Goal: Task Accomplishment & Management: Complete application form

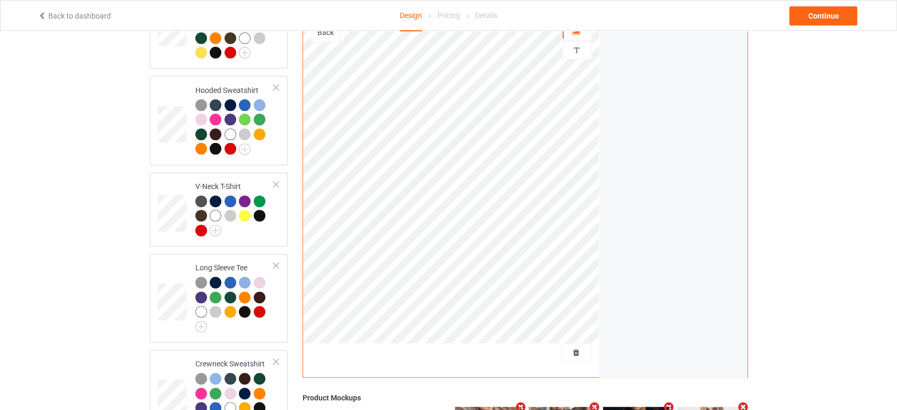
scroll to position [412, 0]
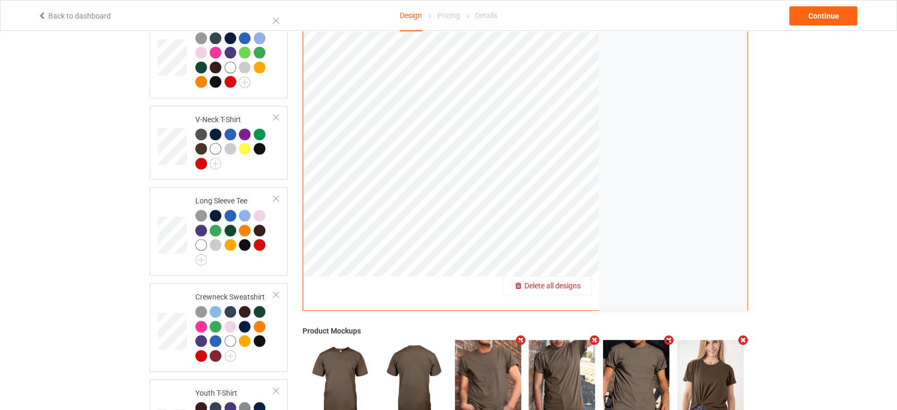
click at [580, 281] on div "Delete all designs" at bounding box center [547, 286] width 88 height 11
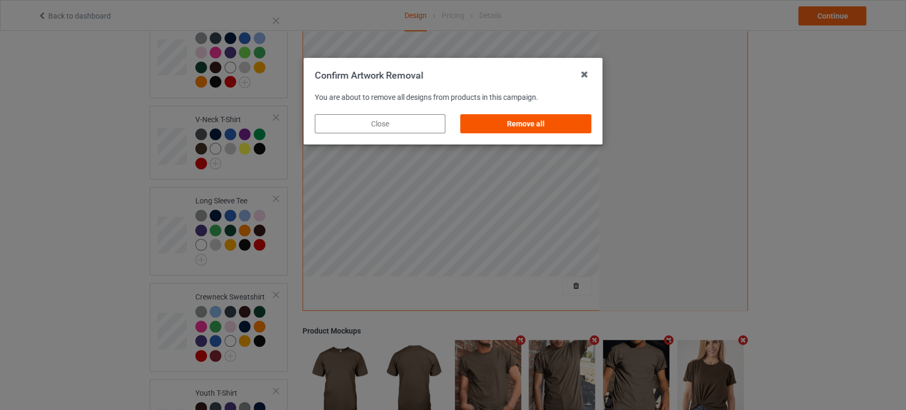
click at [544, 125] on div "Remove all" at bounding box center [526, 123] width 131 height 19
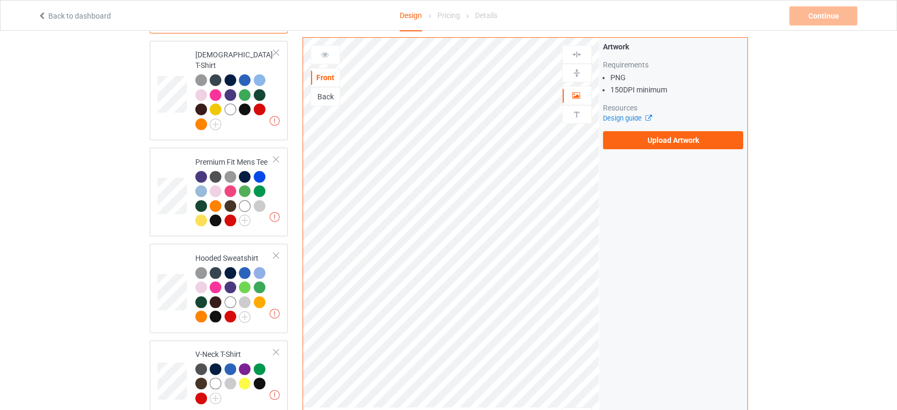
scroll to position [177, 0]
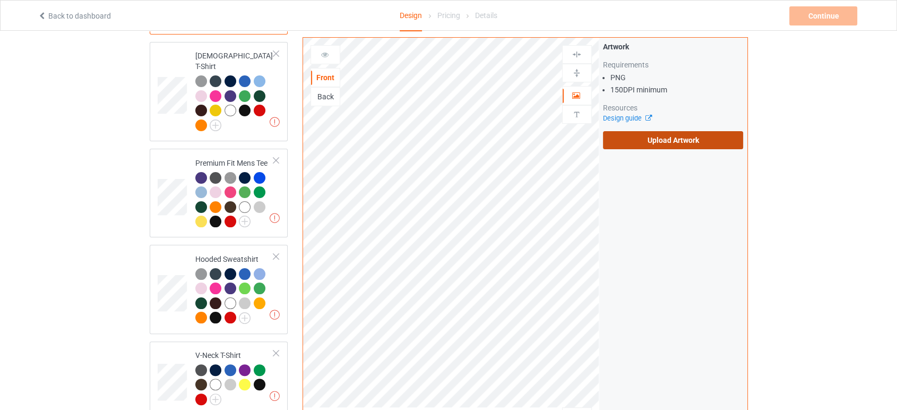
click at [705, 145] on label "Upload Artwork" at bounding box center [673, 140] width 141 height 18
click at [0, 0] on input "Upload Artwork" at bounding box center [0, 0] width 0 height 0
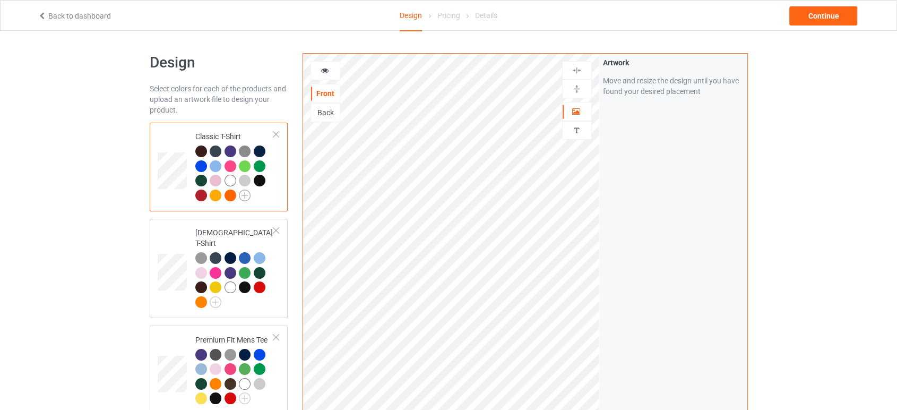
click at [246, 196] on img at bounding box center [245, 195] width 12 height 12
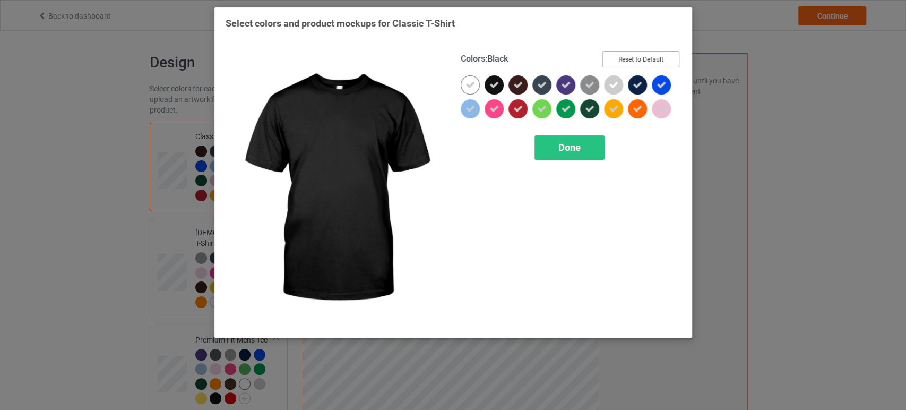
click at [661, 60] on button "Reset to Default" at bounding box center [640, 59] width 77 height 16
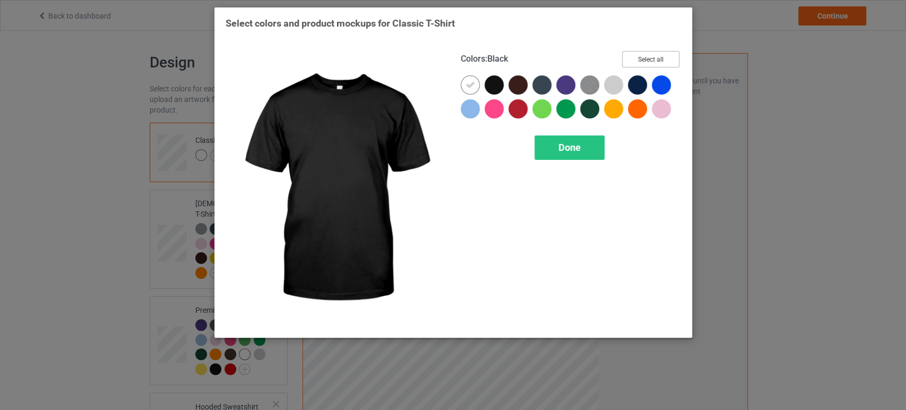
click at [647, 59] on button "Select all" at bounding box center [650, 59] width 57 height 16
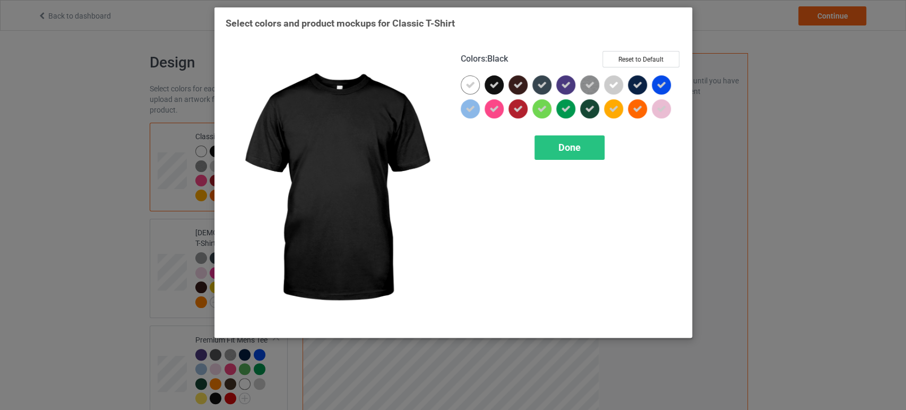
click at [493, 86] on icon at bounding box center [494, 85] width 10 height 10
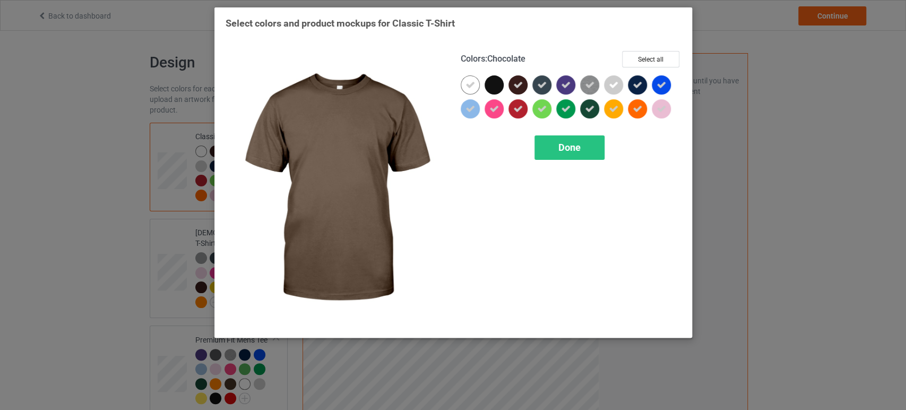
drag, startPoint x: 513, startPoint y: 84, endPoint x: 520, endPoint y: 84, distance: 6.9
click at [514, 84] on icon at bounding box center [518, 85] width 10 height 10
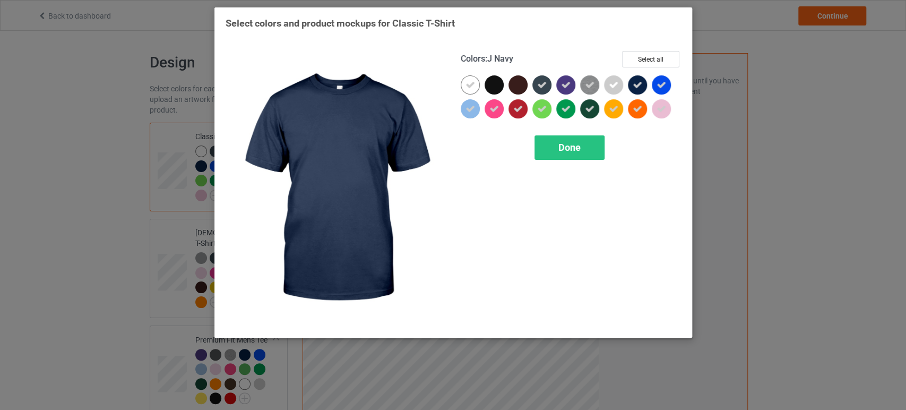
click at [632, 88] on icon at bounding box center [637, 85] width 10 height 10
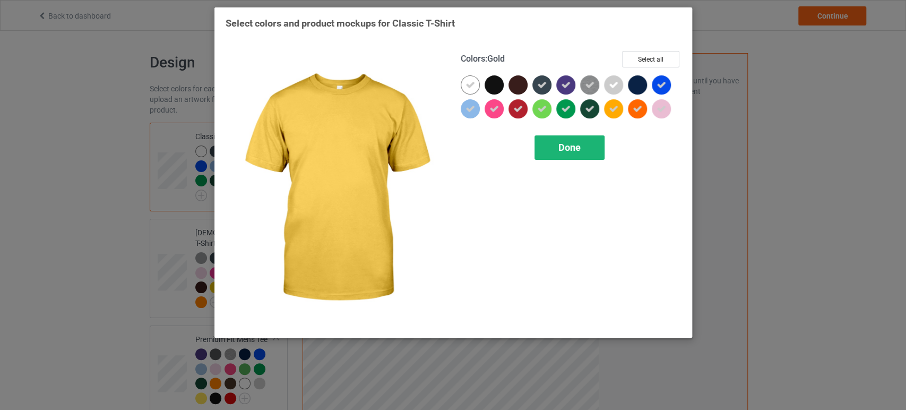
click at [585, 145] on div "Done" at bounding box center [569, 147] width 70 height 24
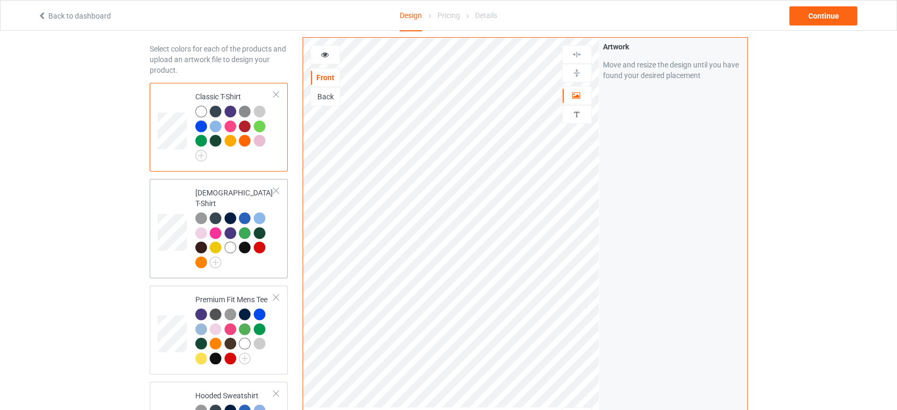
scroll to position [59, 0]
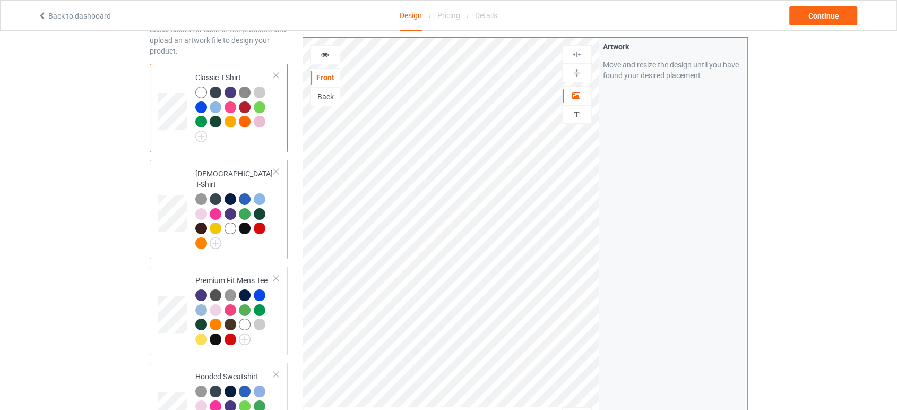
click at [223, 232] on div at bounding box center [234, 222] width 79 height 58
click at [221, 232] on div at bounding box center [234, 222] width 79 height 58
click at [215, 237] on img at bounding box center [216, 243] width 12 height 12
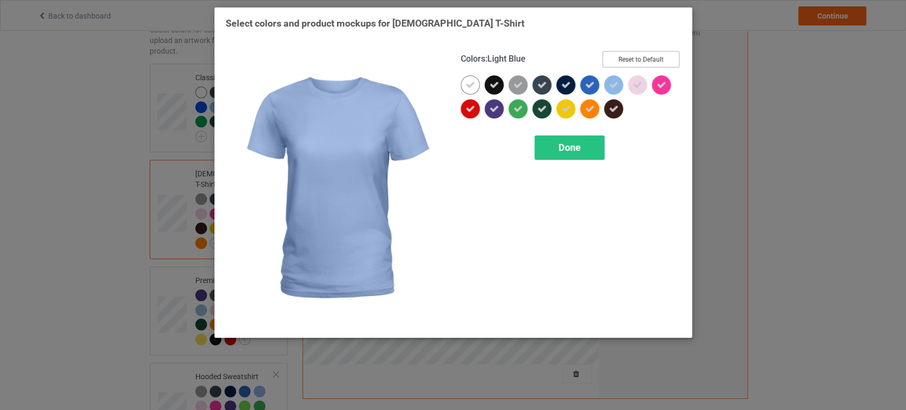
click at [640, 59] on button "Reset to Default" at bounding box center [640, 59] width 77 height 16
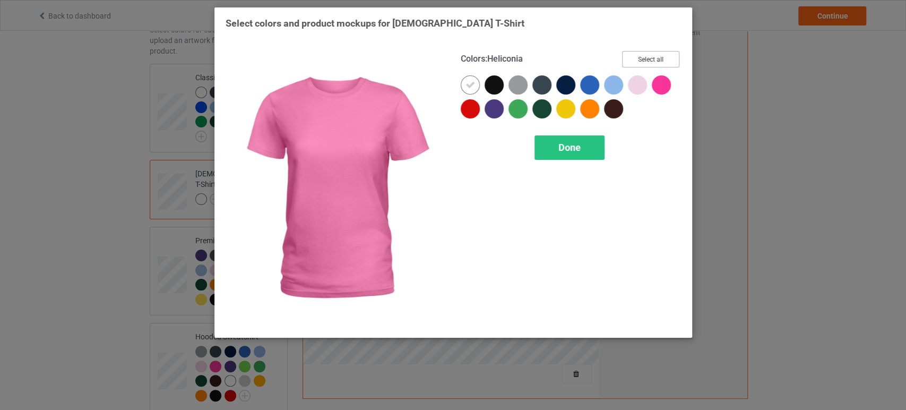
click at [666, 60] on button "Select all" at bounding box center [650, 59] width 57 height 16
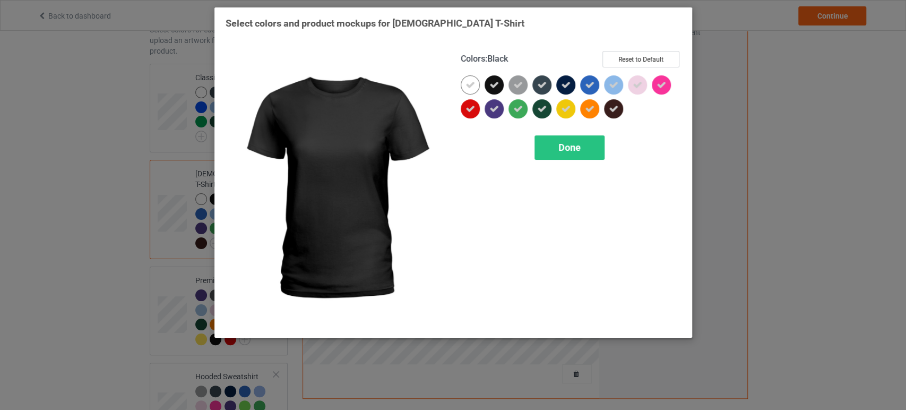
click at [501, 86] on div at bounding box center [493, 84] width 19 height 19
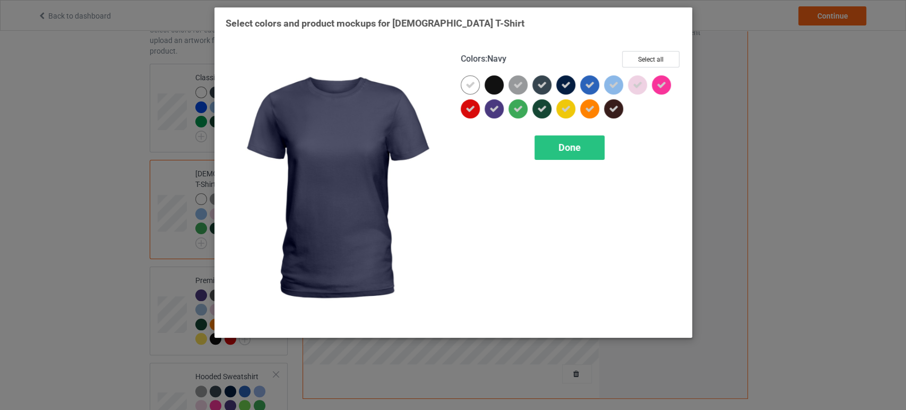
click at [571, 85] on div at bounding box center [565, 84] width 19 height 19
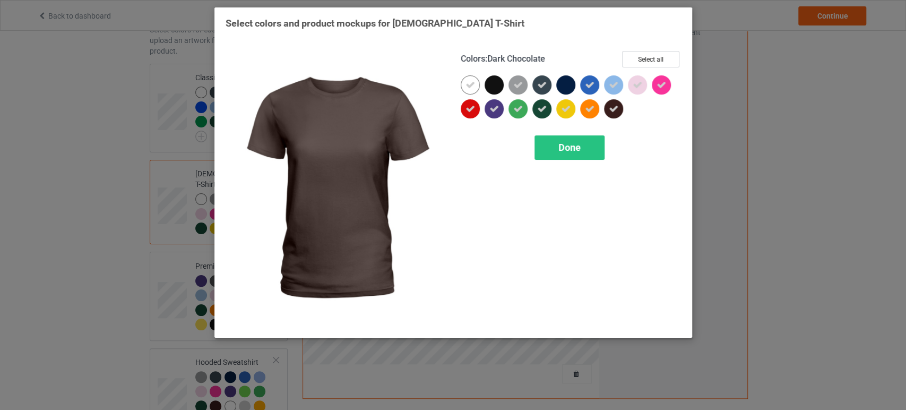
drag, startPoint x: 616, startPoint y: 112, endPoint x: 606, endPoint y: 114, distance: 9.7
click at [617, 112] on icon at bounding box center [614, 109] width 10 height 10
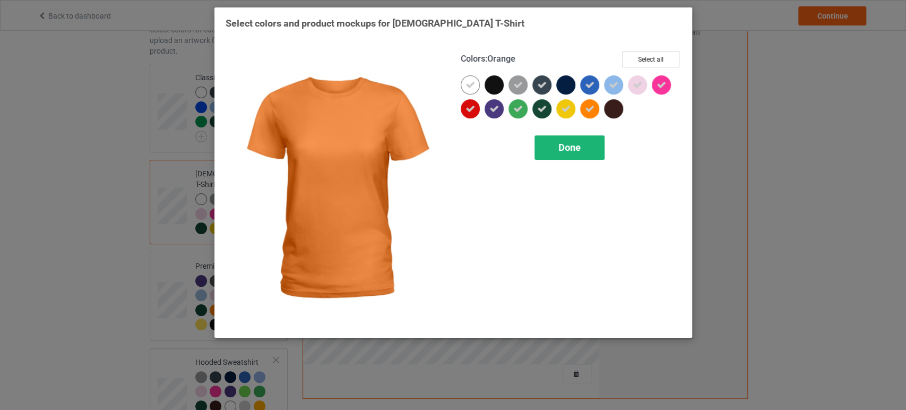
click at [565, 152] on span "Done" at bounding box center [569, 147] width 22 height 11
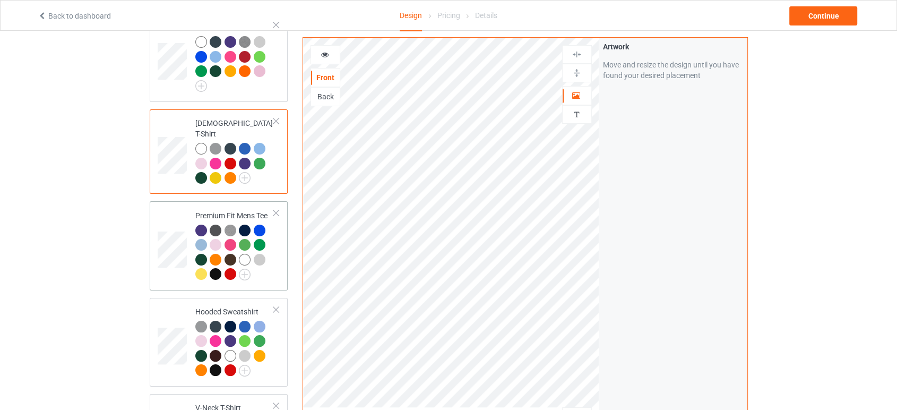
scroll to position [177, 0]
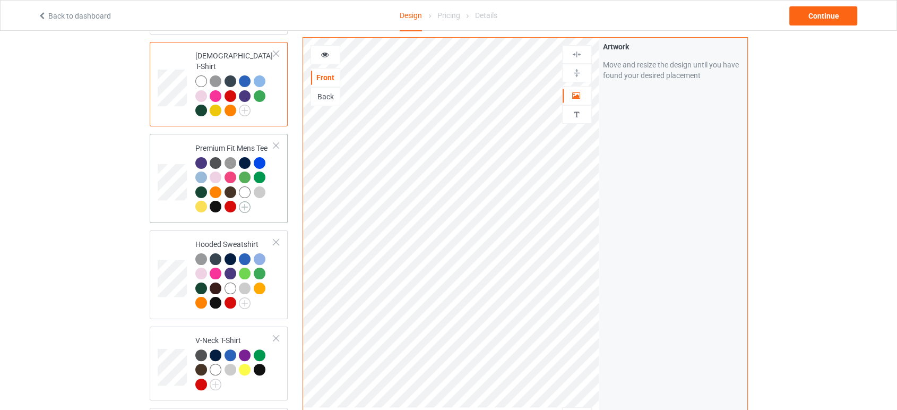
click at [242, 201] on img at bounding box center [245, 207] width 12 height 12
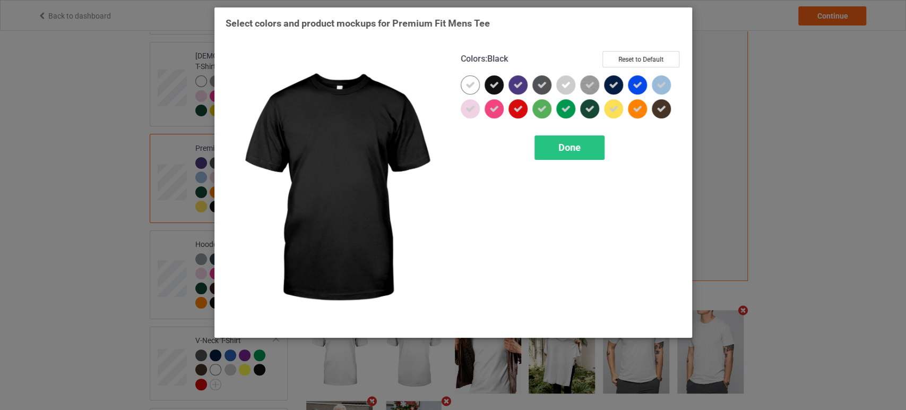
click at [493, 82] on icon at bounding box center [494, 85] width 10 height 10
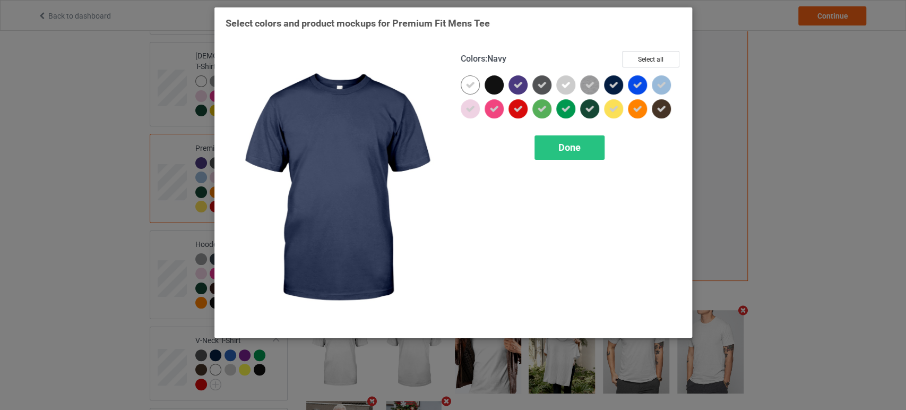
click at [614, 84] on icon at bounding box center [614, 85] width 10 height 10
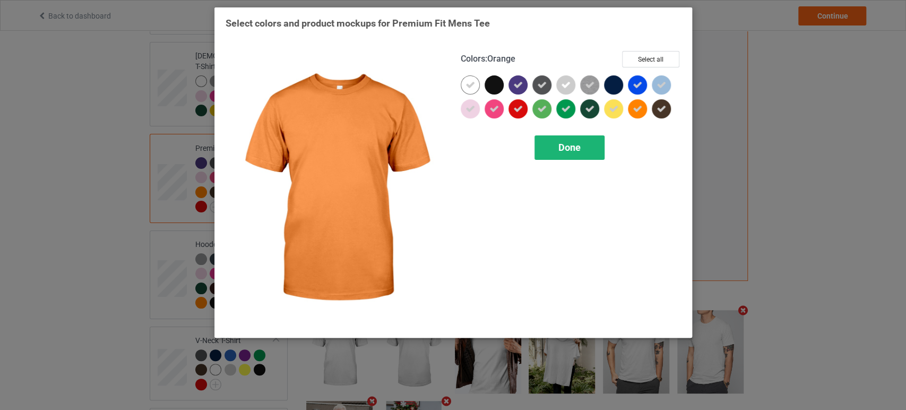
click at [577, 143] on span "Done" at bounding box center [569, 147] width 22 height 11
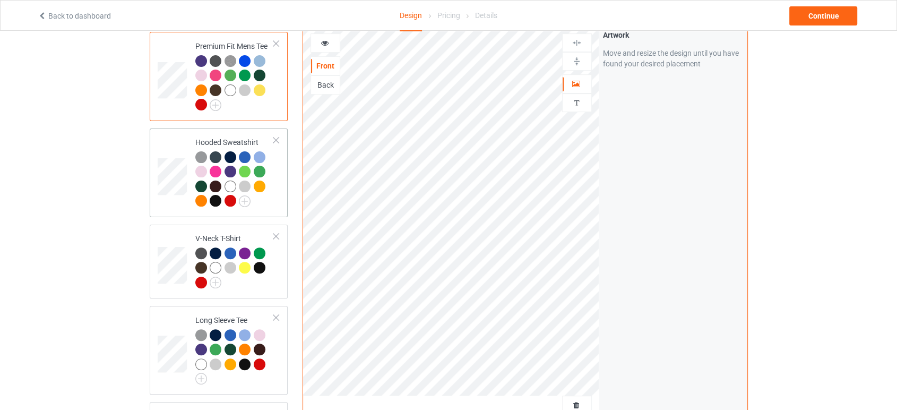
scroll to position [294, 0]
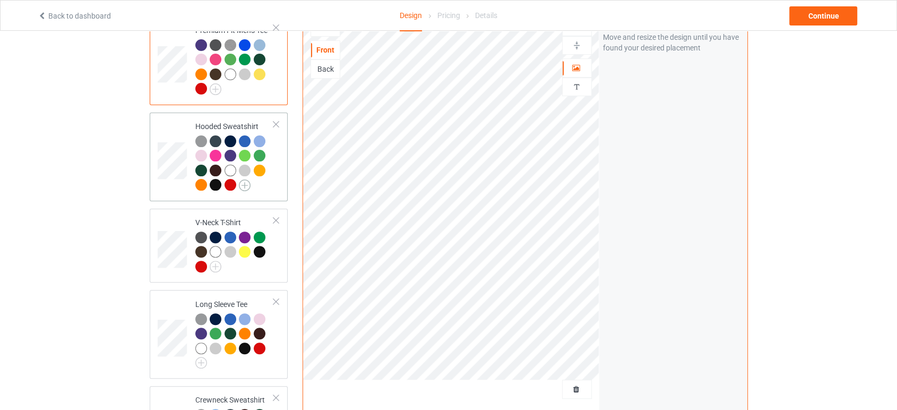
click at [245, 179] on img at bounding box center [245, 185] width 12 height 12
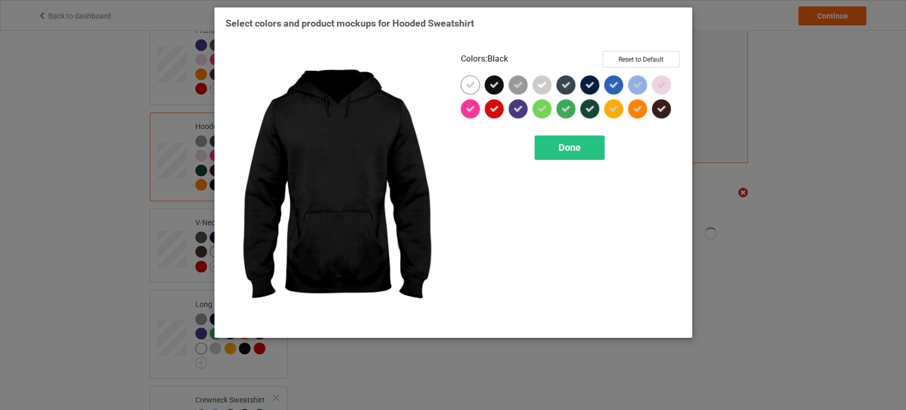
click at [499, 91] on div at bounding box center [493, 84] width 19 height 19
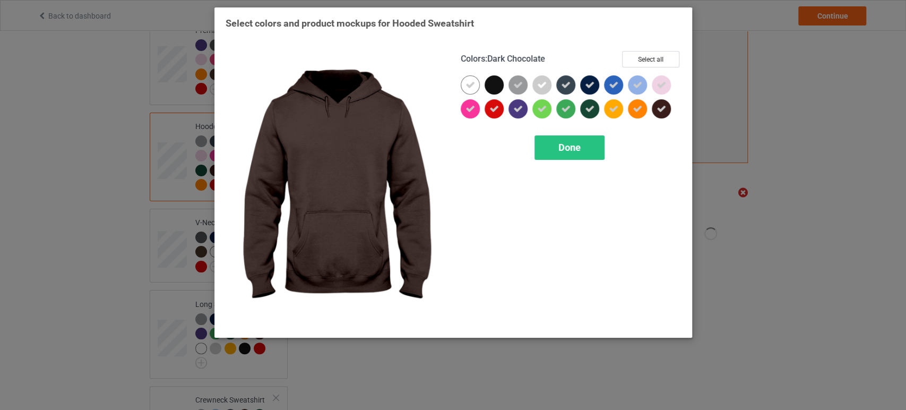
drag, startPoint x: 657, startPoint y: 109, endPoint x: 652, endPoint y: 110, distance: 5.4
click at [658, 109] on icon at bounding box center [661, 109] width 10 height 10
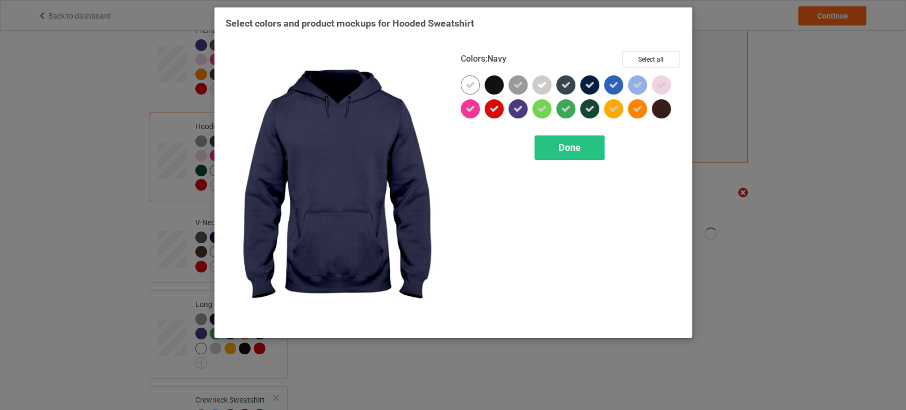
click at [590, 85] on icon at bounding box center [590, 85] width 10 height 10
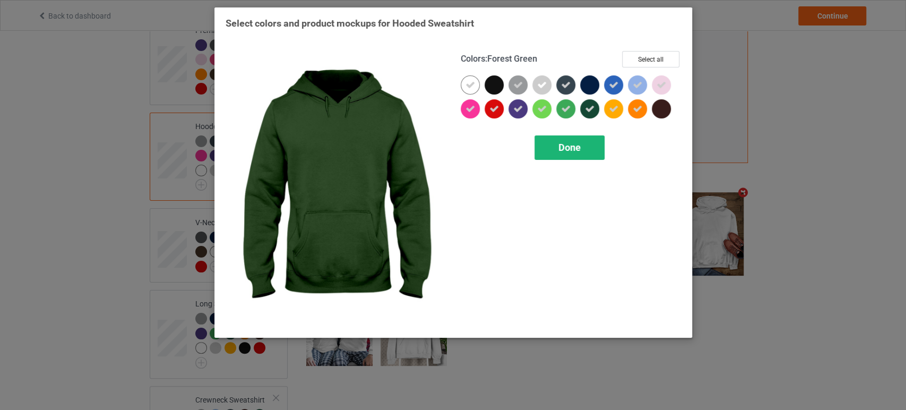
click at [578, 149] on span "Done" at bounding box center [569, 147] width 22 height 11
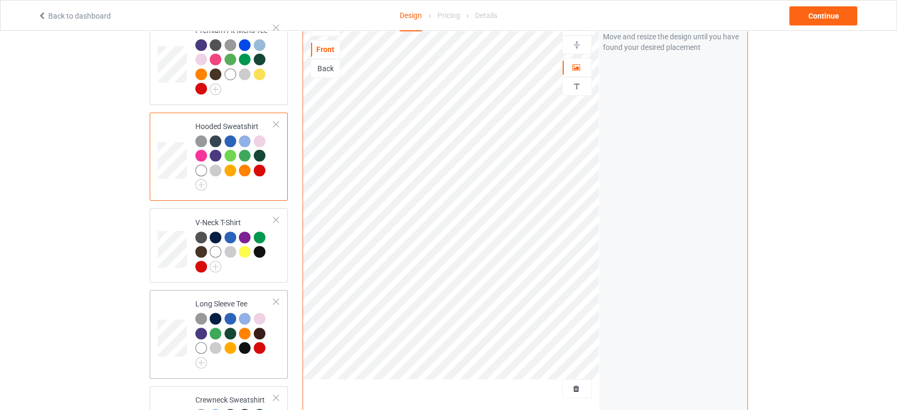
scroll to position [412, 0]
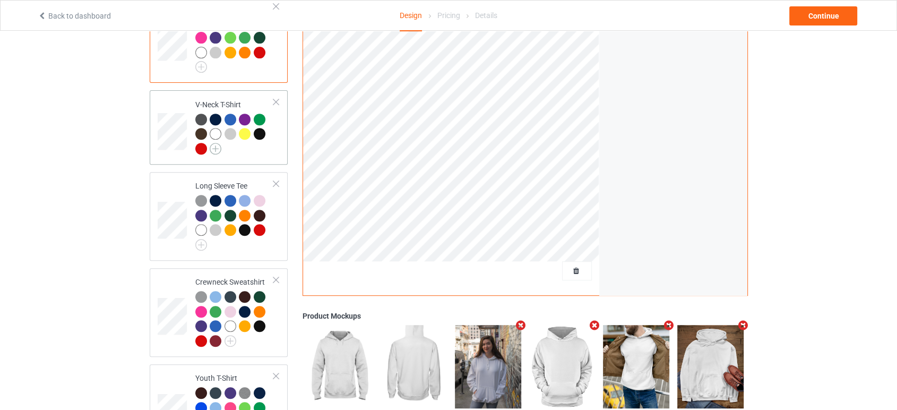
click at [219, 143] on img at bounding box center [216, 149] width 12 height 12
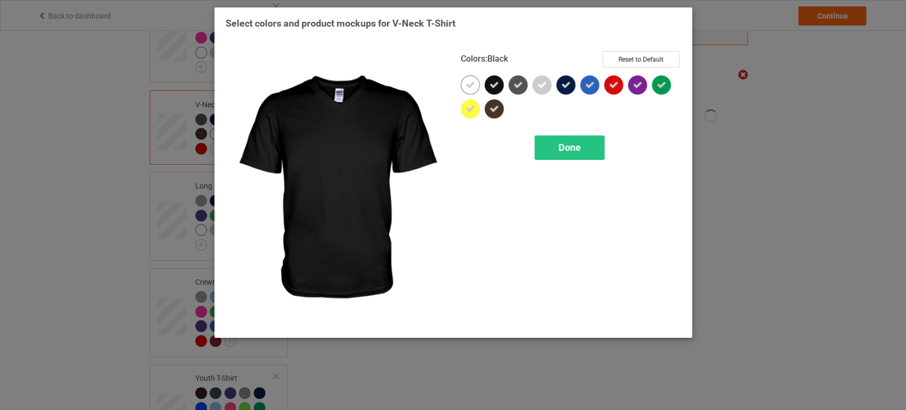
click at [492, 87] on icon at bounding box center [494, 85] width 10 height 10
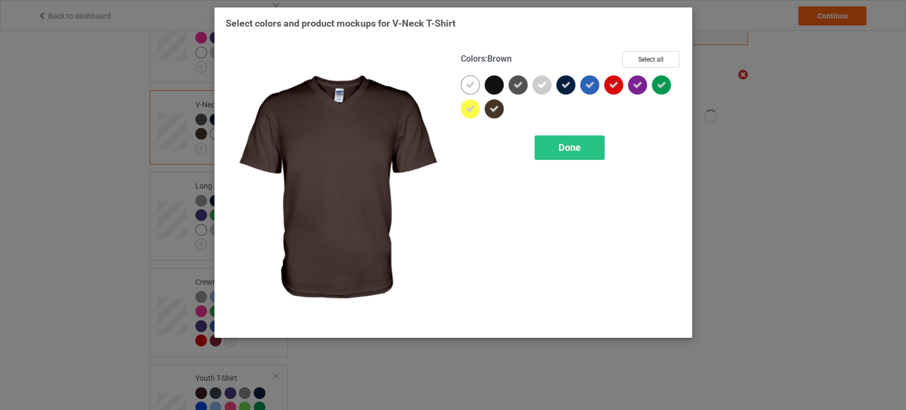
click at [496, 109] on icon at bounding box center [494, 109] width 10 height 10
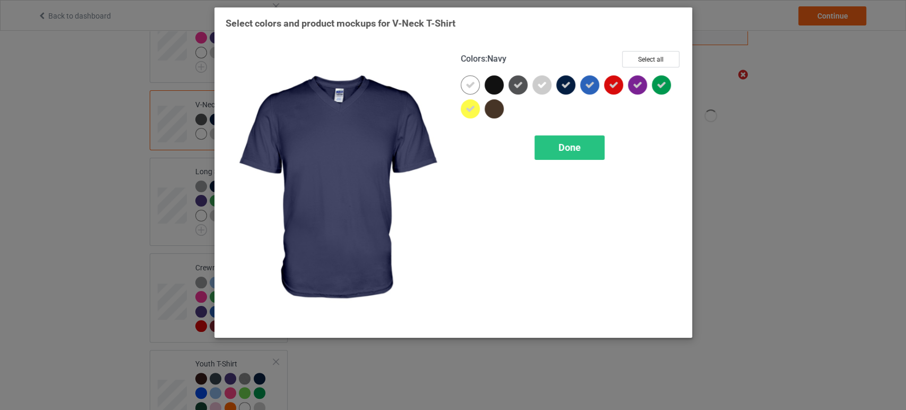
click at [573, 85] on div at bounding box center [565, 84] width 19 height 19
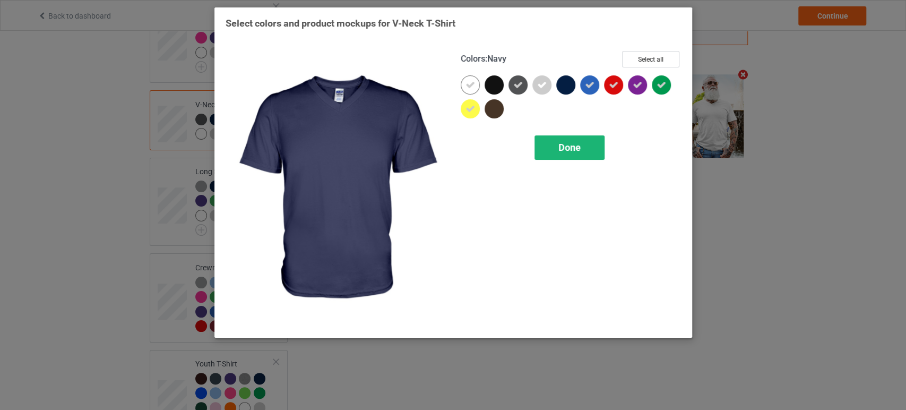
click at [572, 135] on div "Done" at bounding box center [569, 147] width 70 height 24
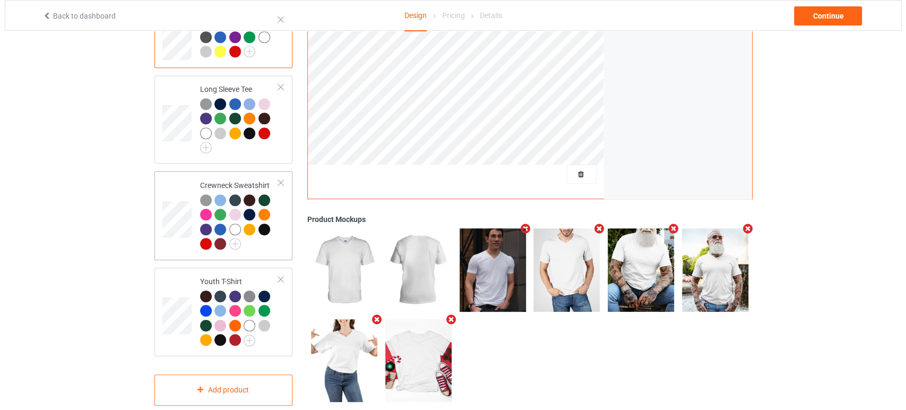
scroll to position [504, 0]
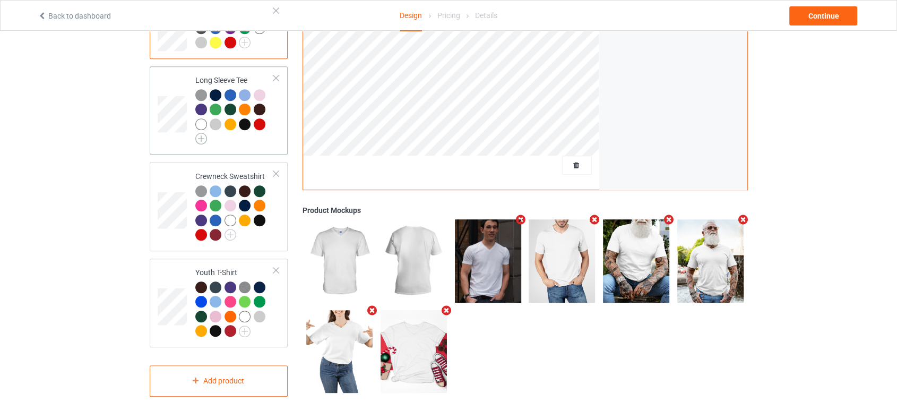
click at [204, 133] on img at bounding box center [201, 139] width 12 height 12
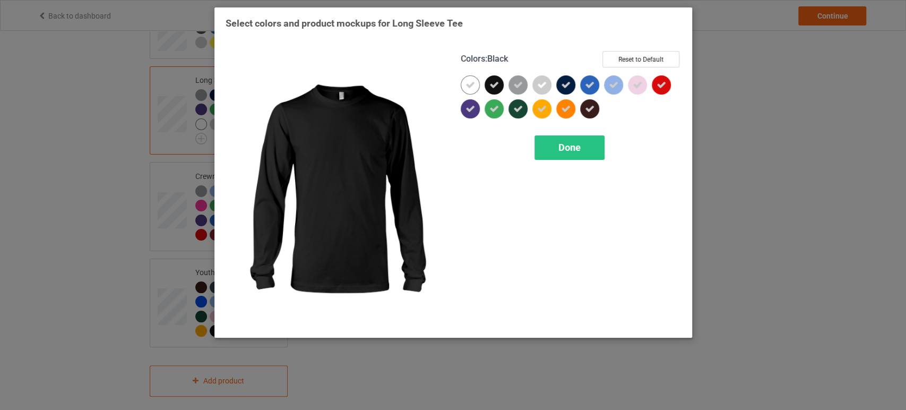
click at [496, 79] on div at bounding box center [493, 84] width 19 height 19
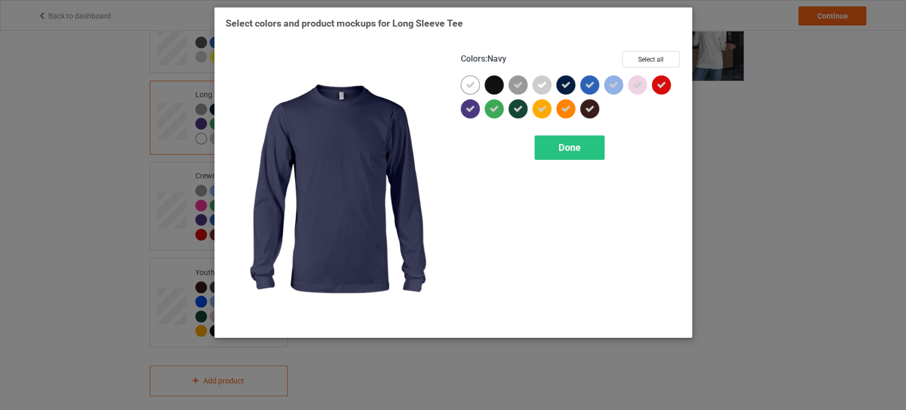
click at [561, 80] on icon at bounding box center [566, 85] width 10 height 10
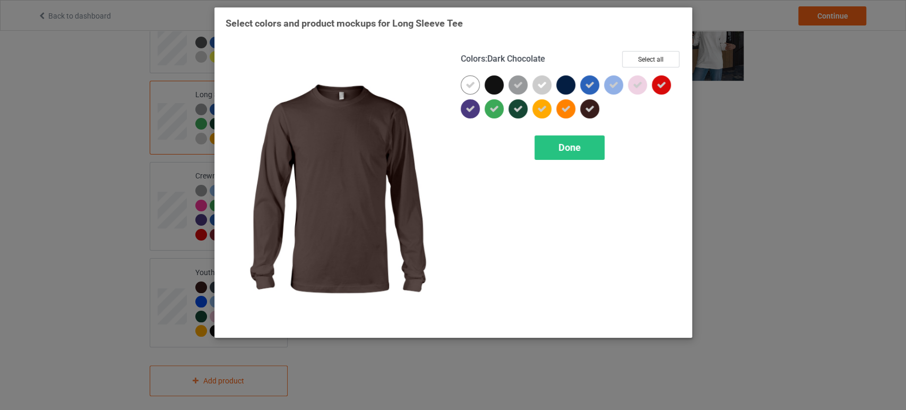
click at [586, 108] on icon at bounding box center [590, 109] width 10 height 10
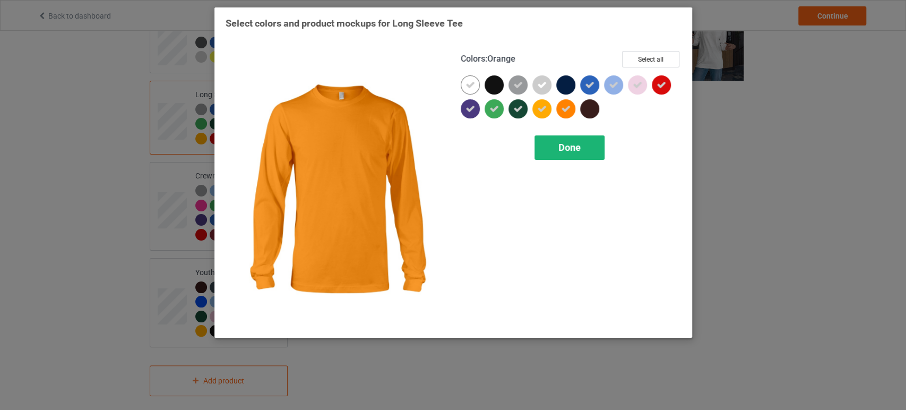
click at [567, 143] on span "Done" at bounding box center [569, 147] width 22 height 11
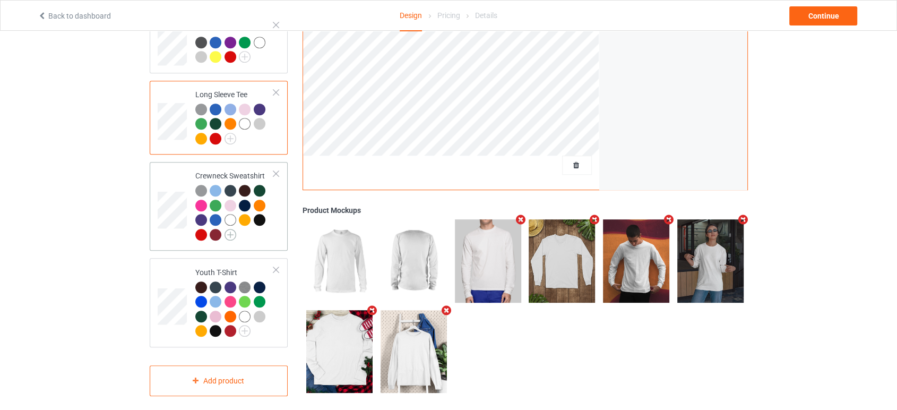
click at [229, 229] on img at bounding box center [230, 235] width 12 height 12
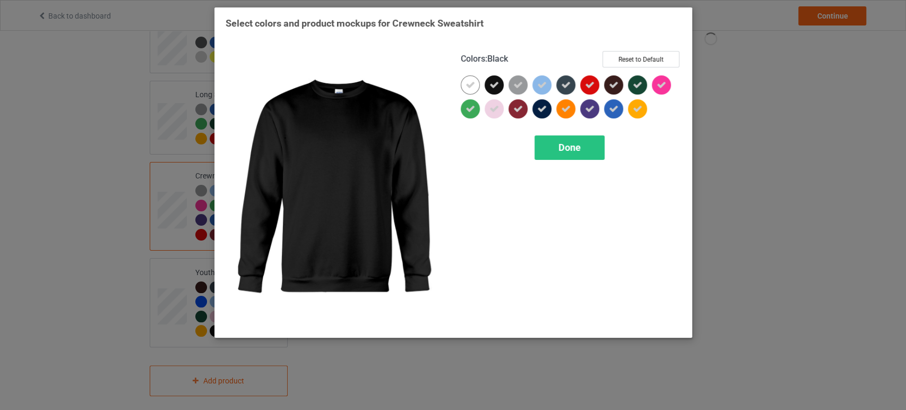
click at [490, 85] on icon at bounding box center [494, 85] width 10 height 10
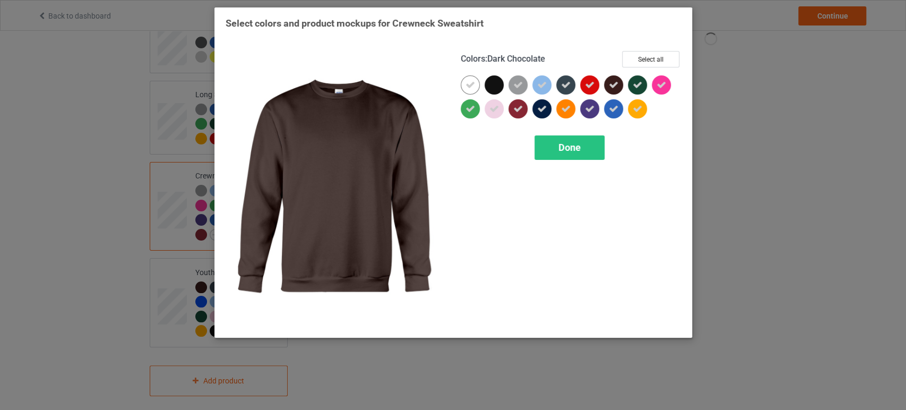
click at [612, 85] on icon at bounding box center [614, 85] width 10 height 10
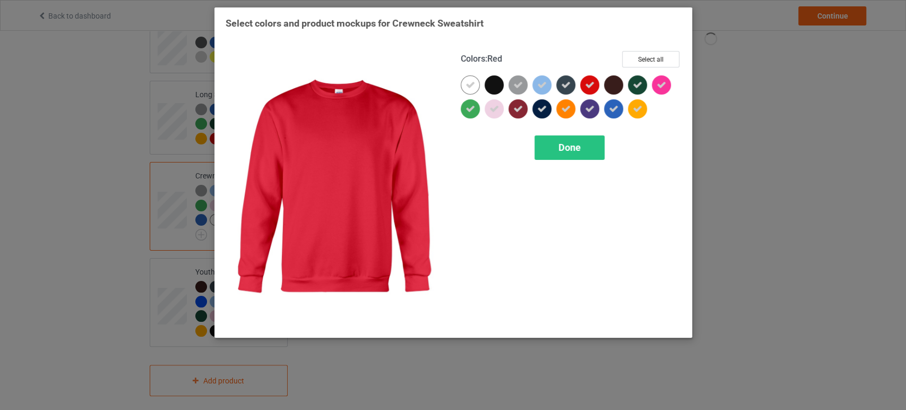
scroll to position [489, 0]
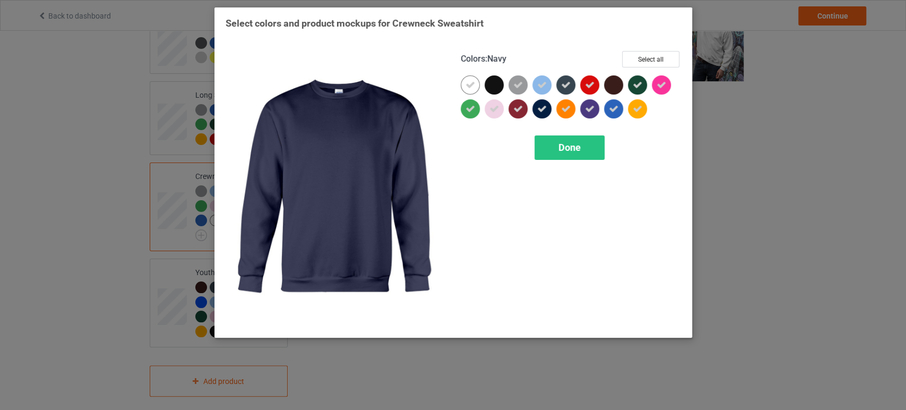
click at [546, 112] on icon at bounding box center [542, 109] width 10 height 10
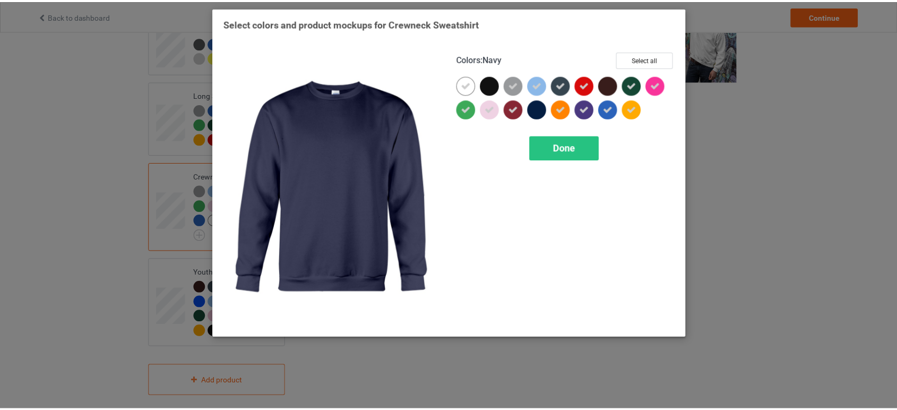
scroll to position [475, 0]
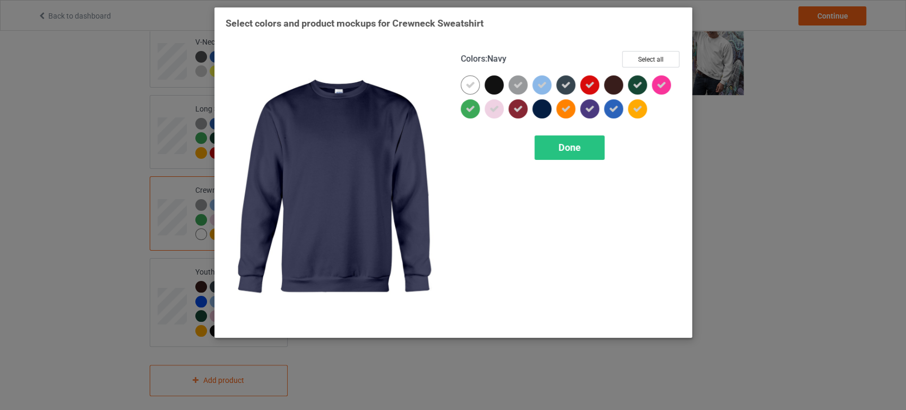
click at [543, 109] on div at bounding box center [541, 108] width 19 height 19
click at [552, 150] on div "Done" at bounding box center [569, 147] width 70 height 24
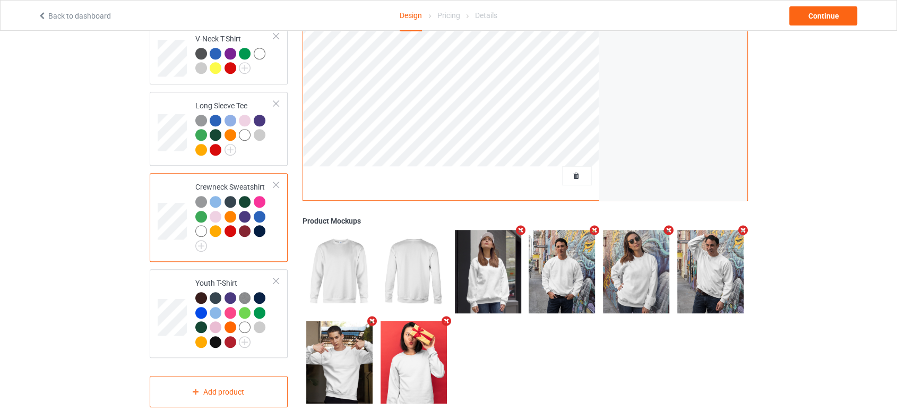
scroll to position [489, 0]
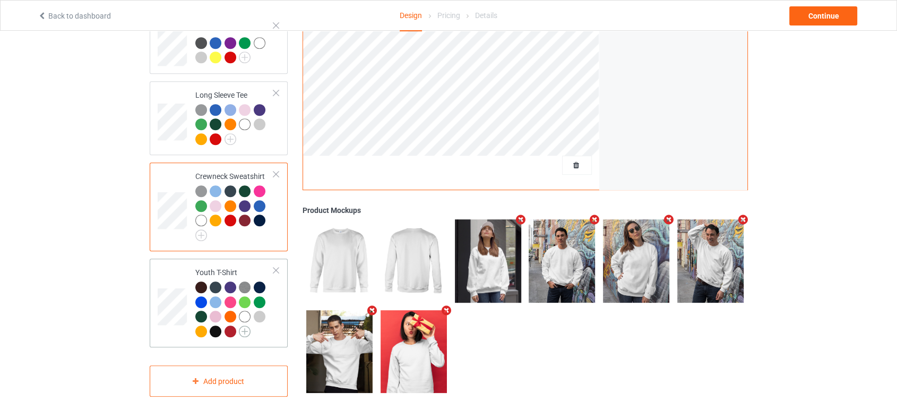
click at [240, 325] on img at bounding box center [245, 331] width 12 height 12
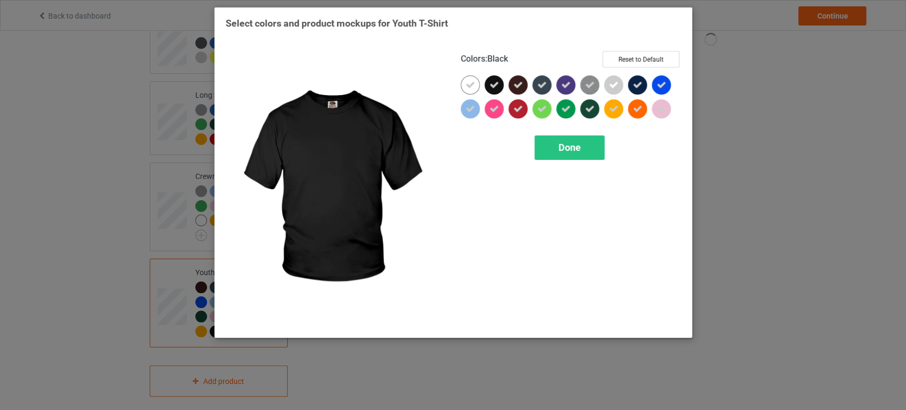
click at [485, 82] on div at bounding box center [493, 84] width 19 height 19
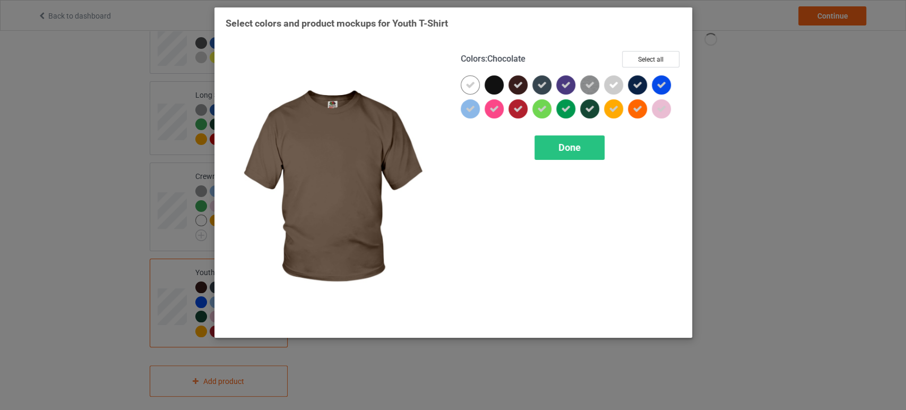
click at [518, 84] on icon at bounding box center [518, 85] width 10 height 10
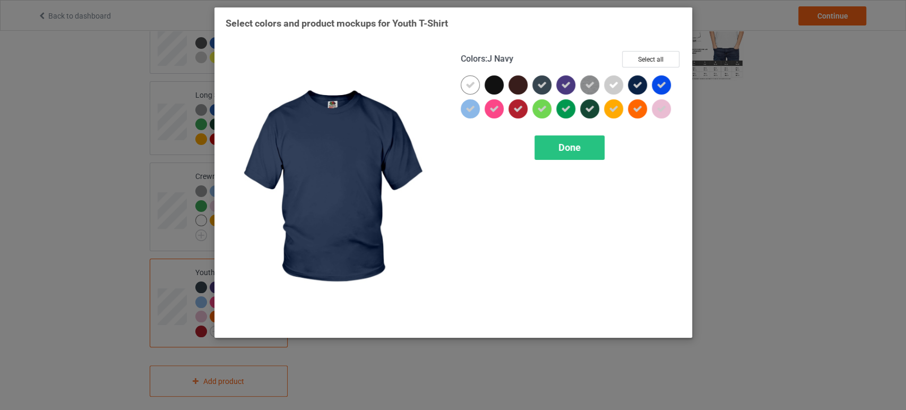
click at [639, 83] on icon at bounding box center [637, 85] width 10 height 10
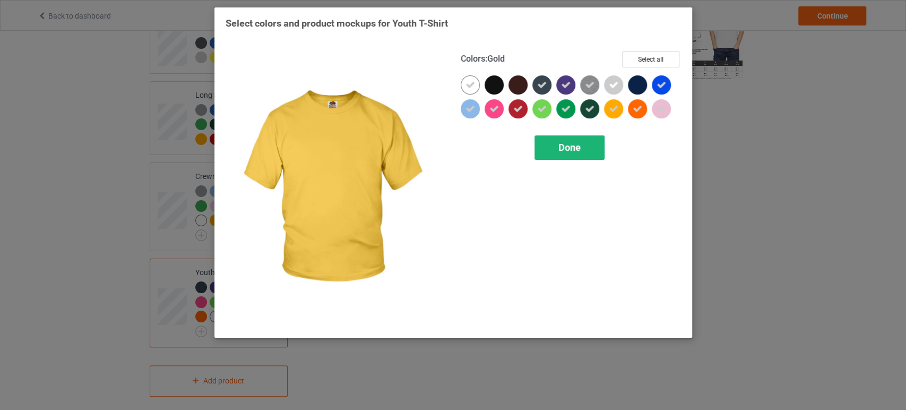
click at [579, 144] on span "Done" at bounding box center [569, 147] width 22 height 11
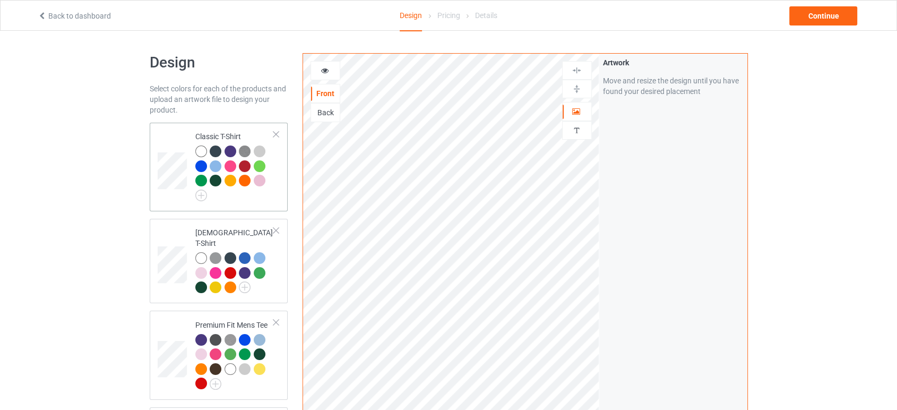
click at [176, 139] on td at bounding box center [174, 167] width 32 height 80
click at [810, 23] on div "Continue" at bounding box center [823, 15] width 68 height 19
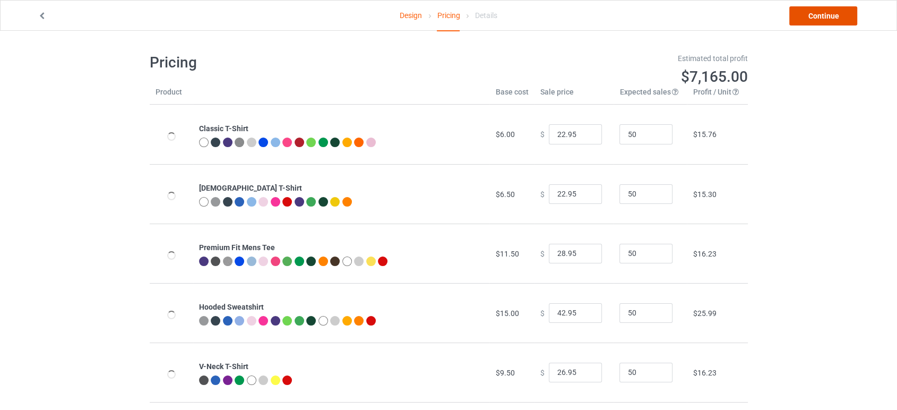
click at [811, 20] on link "Continue" at bounding box center [823, 15] width 68 height 19
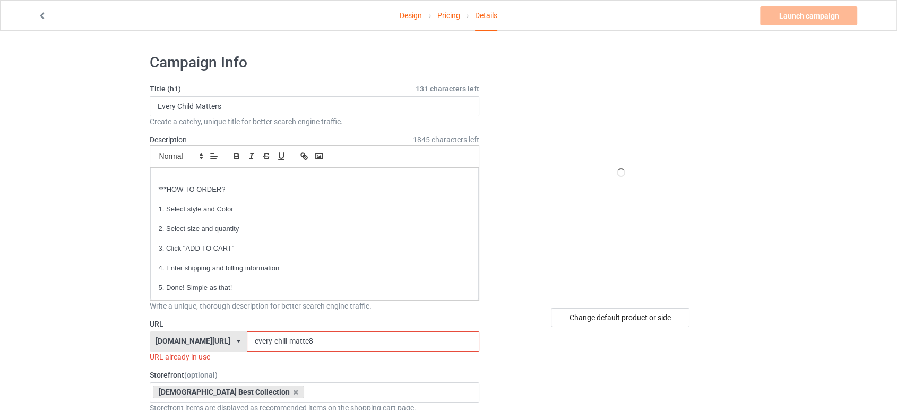
click at [331, 345] on input "every-chill-matte8" at bounding box center [363, 341] width 232 height 20
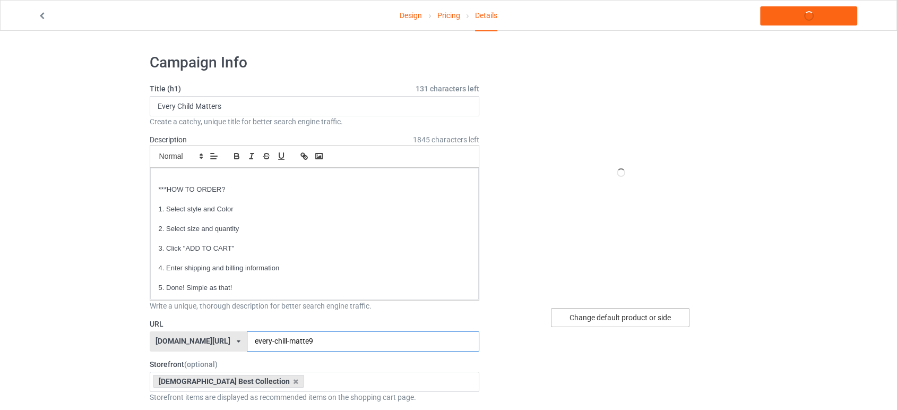
type input "every-chill-matte9"
click at [603, 312] on div "Change default product or side" at bounding box center [620, 317] width 138 height 19
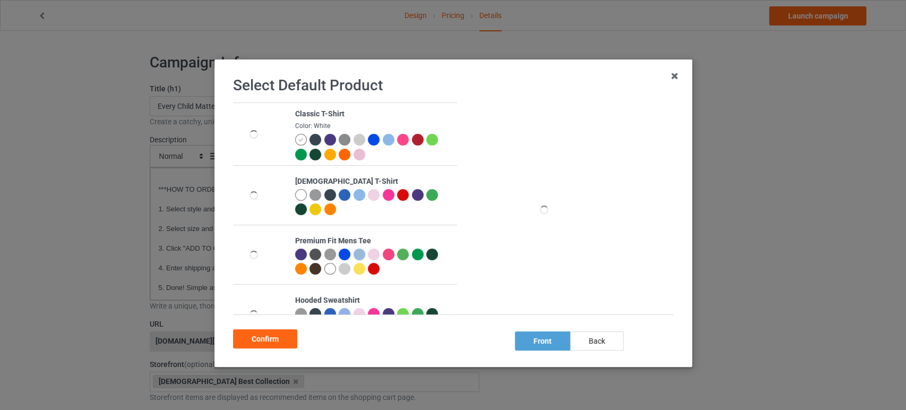
click at [339, 156] on div at bounding box center [345, 155] width 12 height 12
click at [267, 337] on div "Confirm" at bounding box center [265, 338] width 64 height 19
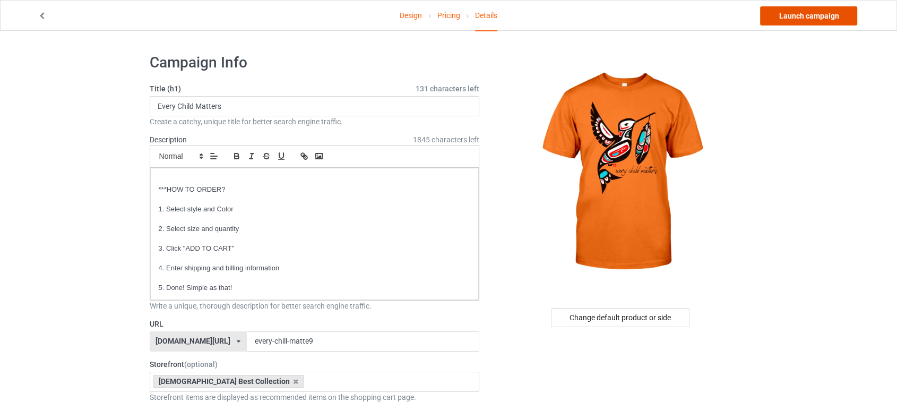
click at [792, 16] on link "Launch campaign" at bounding box center [808, 15] width 97 height 19
